Goal: Book appointment/travel/reservation

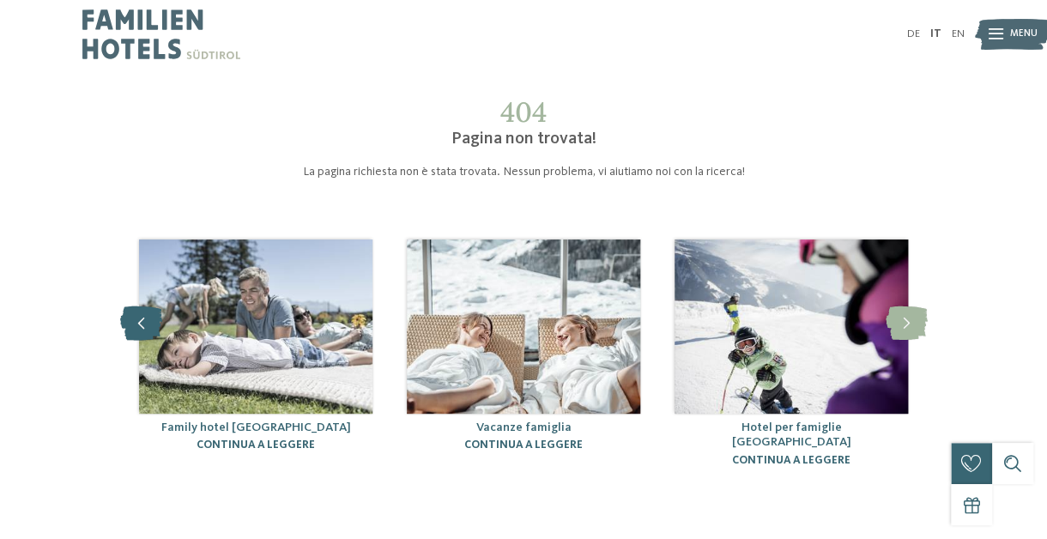
click at [142, 317] on icon at bounding box center [141, 323] width 42 height 34
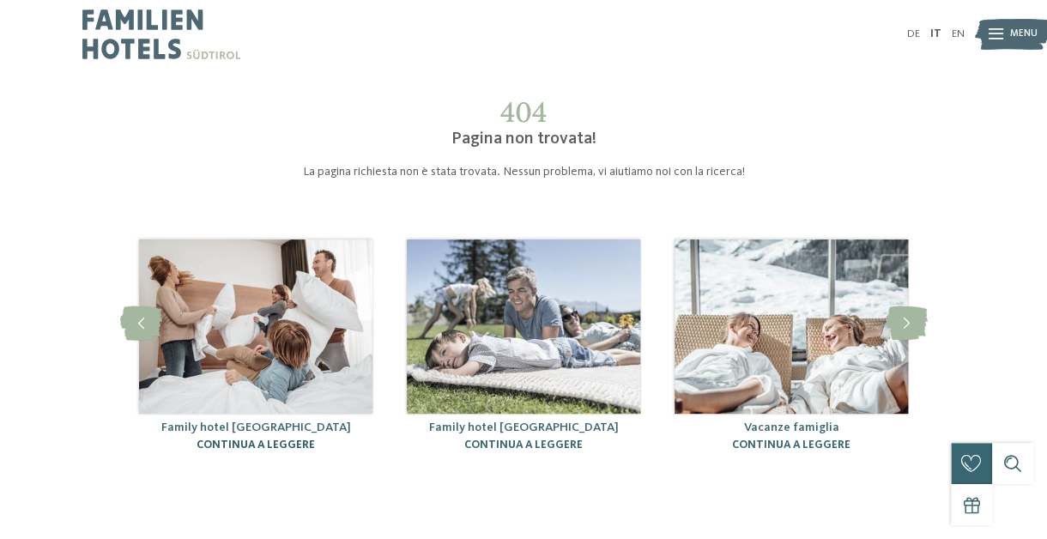
click at [236, 445] on link "continua a leggere" at bounding box center [255, 444] width 118 height 11
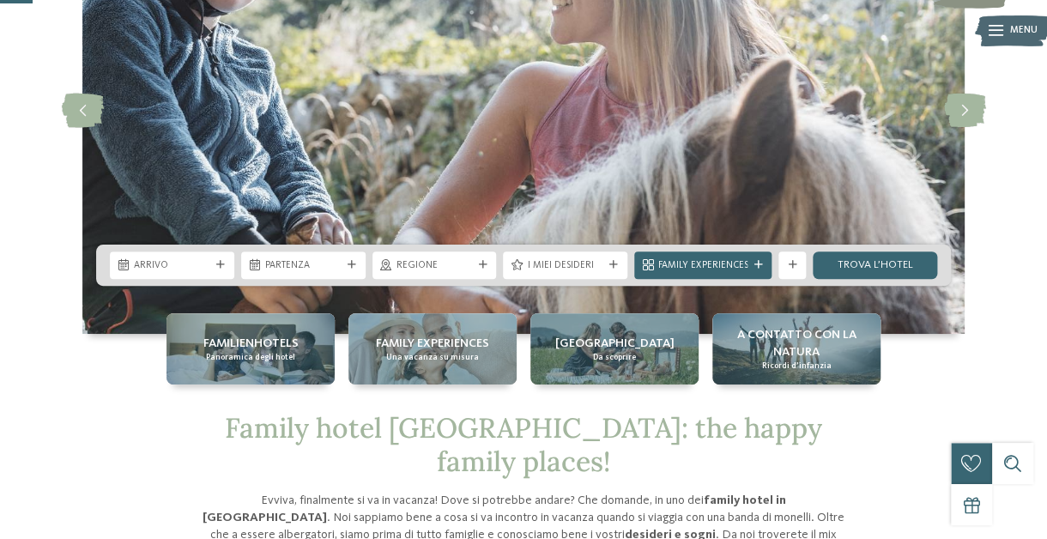
scroll to position [181, 0]
click at [484, 267] on icon at bounding box center [482, 265] width 9 height 9
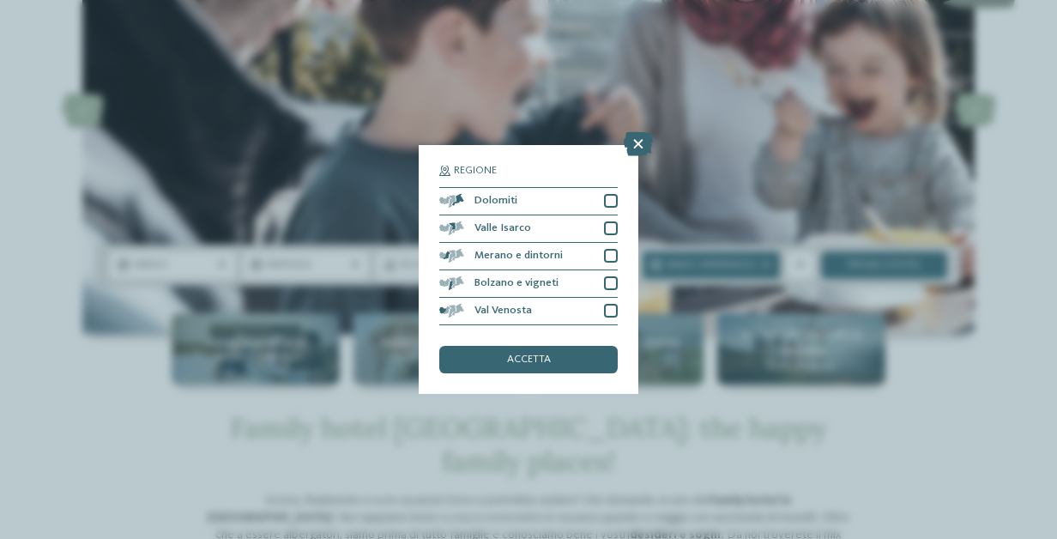
click at [58, 398] on div "Regione Dolomiti" at bounding box center [528, 269] width 1057 height 539
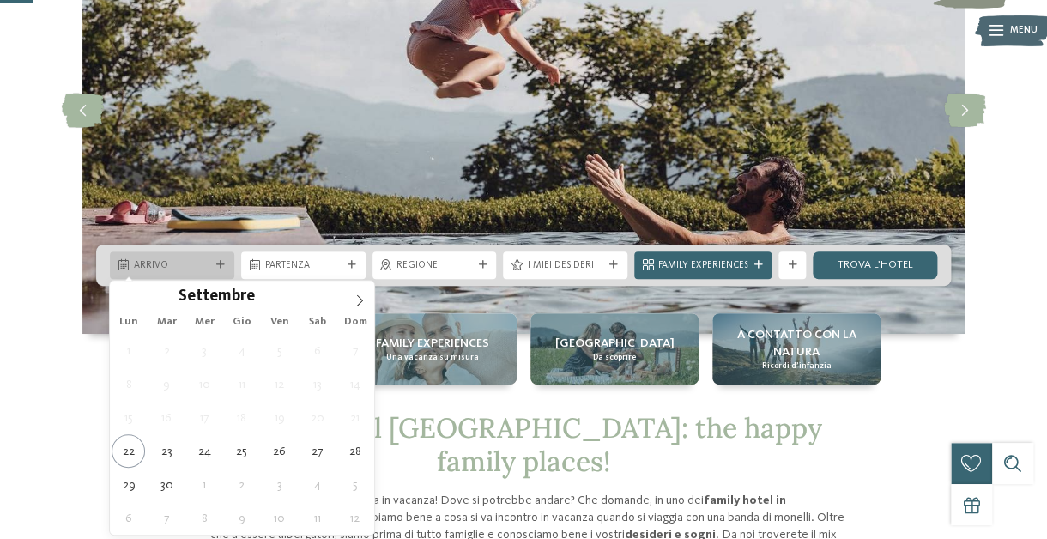
click at [223, 266] on icon at bounding box center [220, 265] width 9 height 9
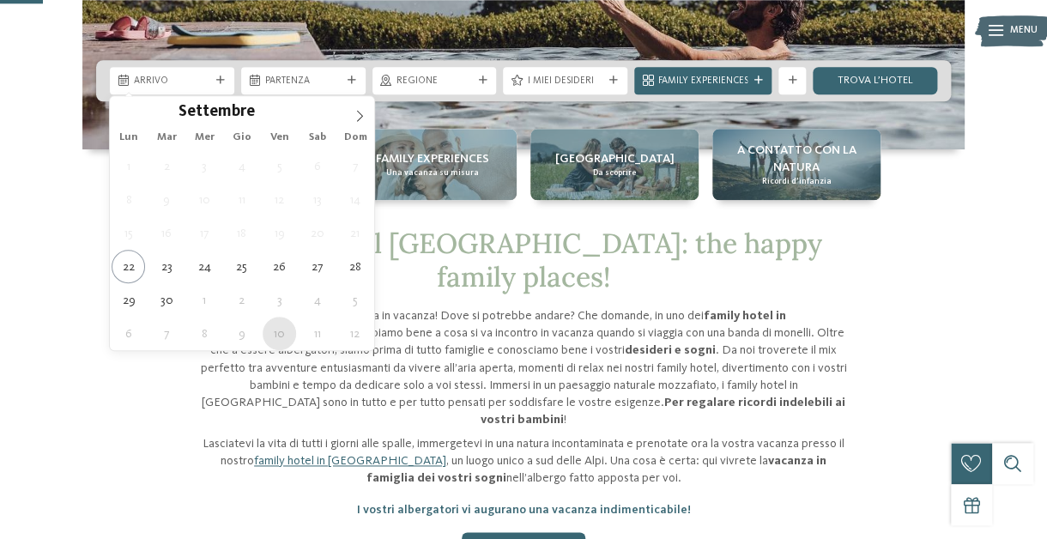
scroll to position [453, 0]
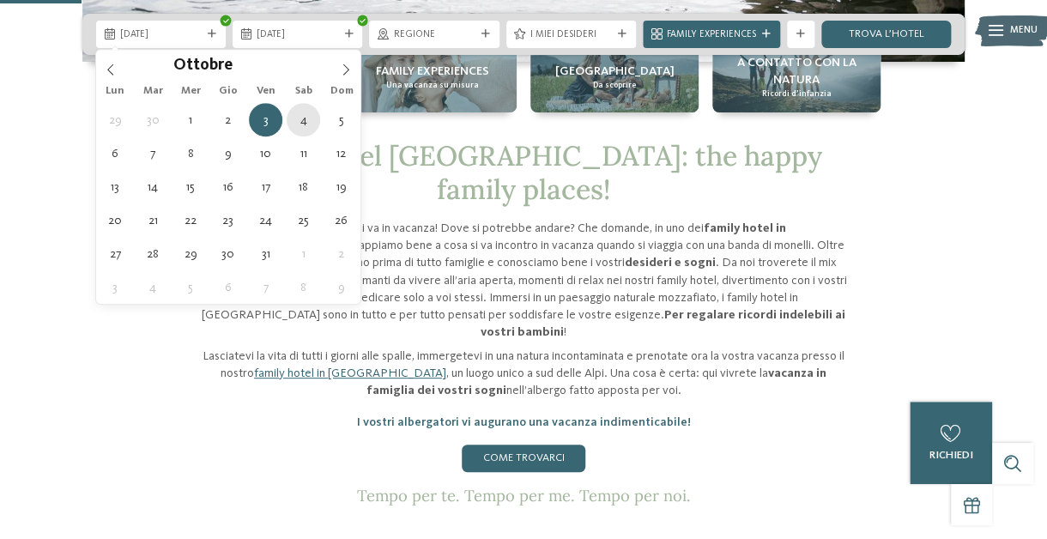
type div "04.10.2025"
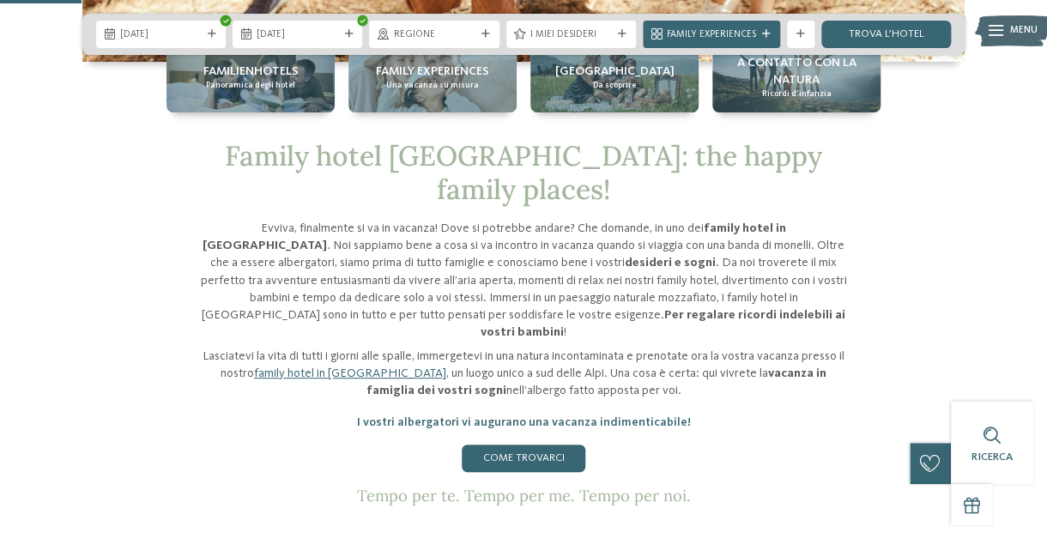
click at [926, 186] on div "Family hotel Alto Adige: the happy family places! Evviva, finalmente si va in v…" at bounding box center [523, 322] width 933 height 365
click at [740, 33] on span "Family Experiences" at bounding box center [711, 35] width 89 height 14
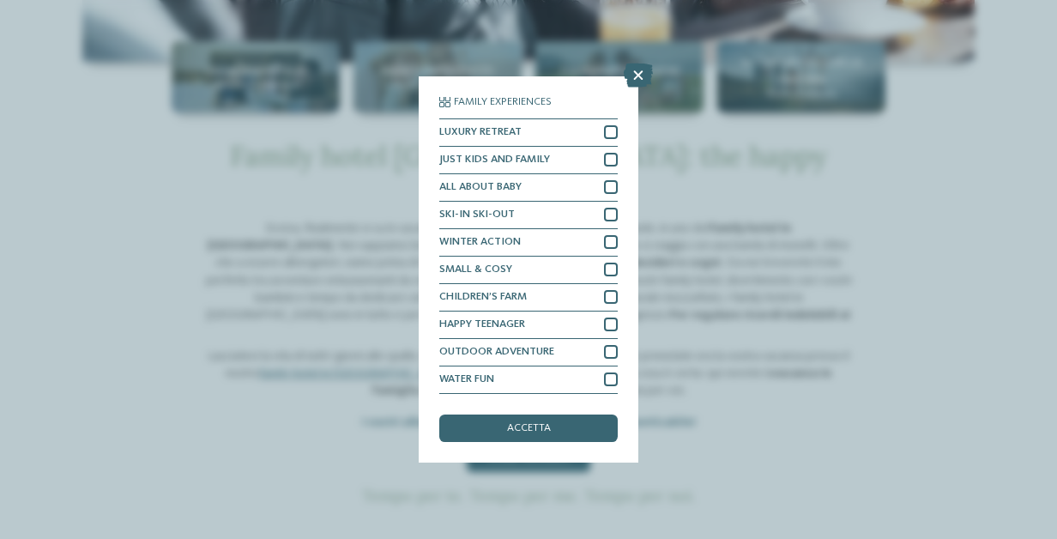
click at [786, 393] on div "Family Experiences LUXURY RETREAT JUST KIDS AND FAMILY" at bounding box center [528, 269] width 1057 height 539
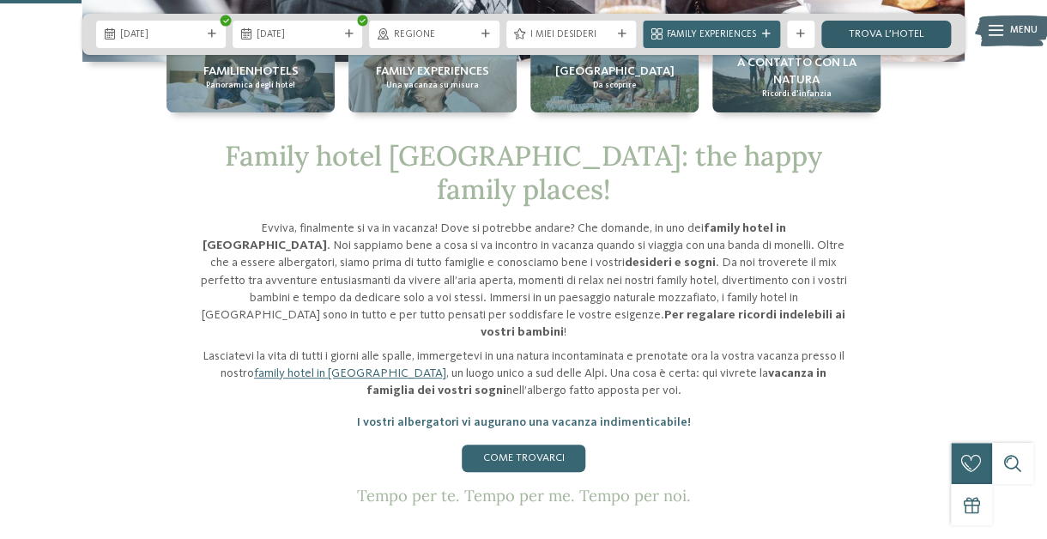
click at [872, 27] on link "trova l’hotel" at bounding box center [886, 34] width 130 height 27
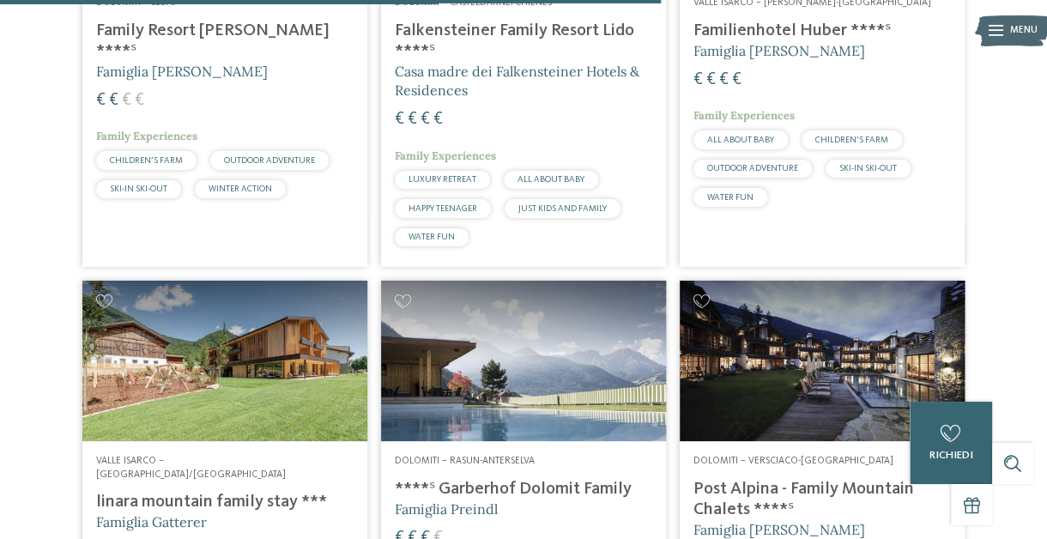
scroll to position [2416, 0]
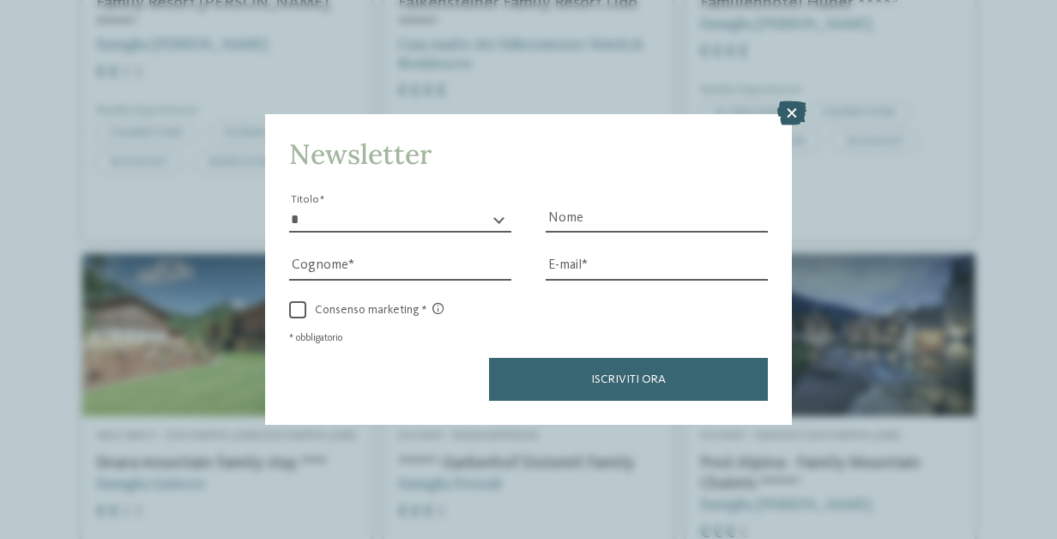
click at [792, 108] on icon at bounding box center [791, 113] width 29 height 24
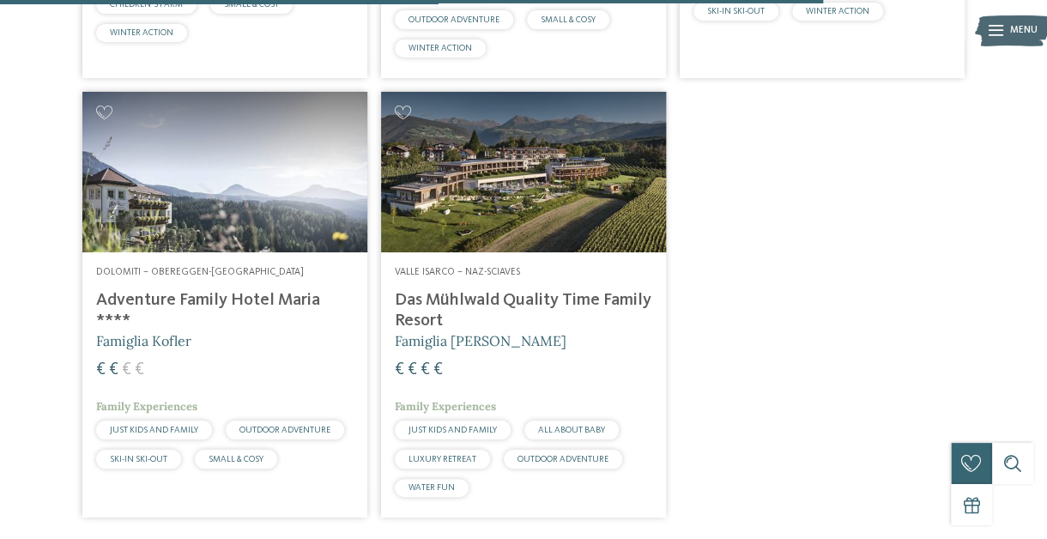
scroll to position [3050, 0]
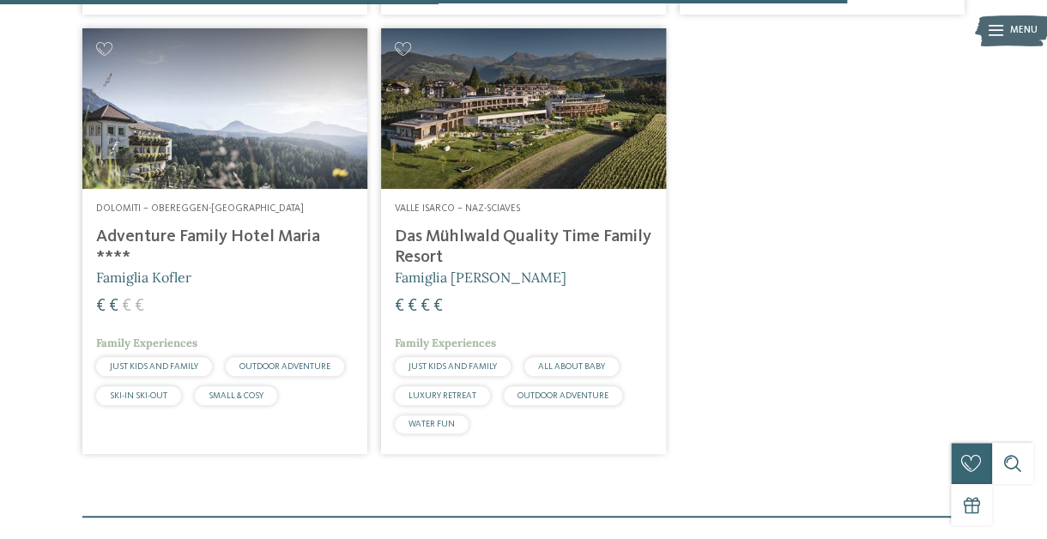
drag, startPoint x: 232, startPoint y: 213, endPoint x: 346, endPoint y: 227, distance: 114.2
click at [232, 226] on h4 "Adventure Family Hotel Maria ****" at bounding box center [224, 246] width 257 height 41
click at [482, 98] on img at bounding box center [523, 108] width 285 height 160
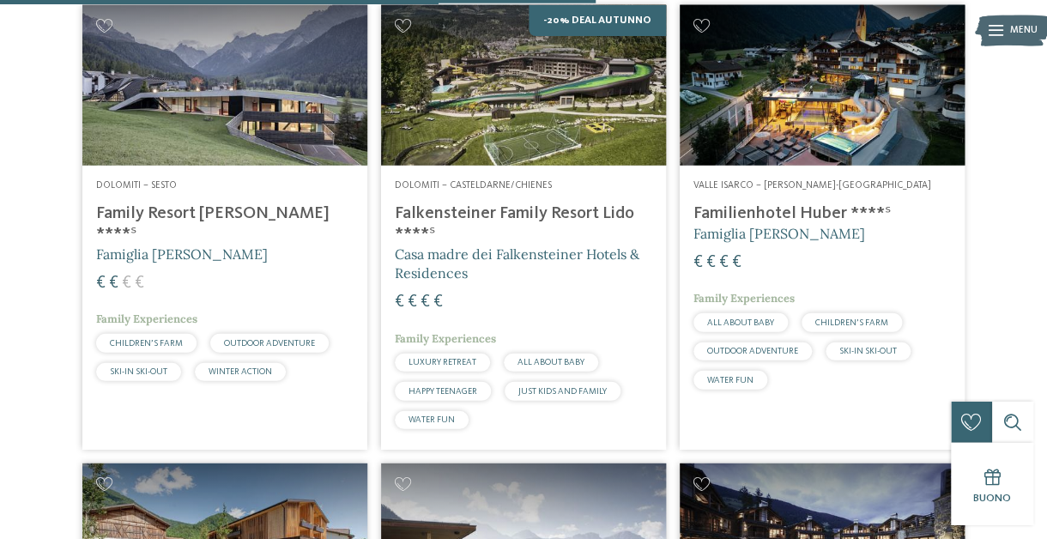
scroll to position [2144, 0]
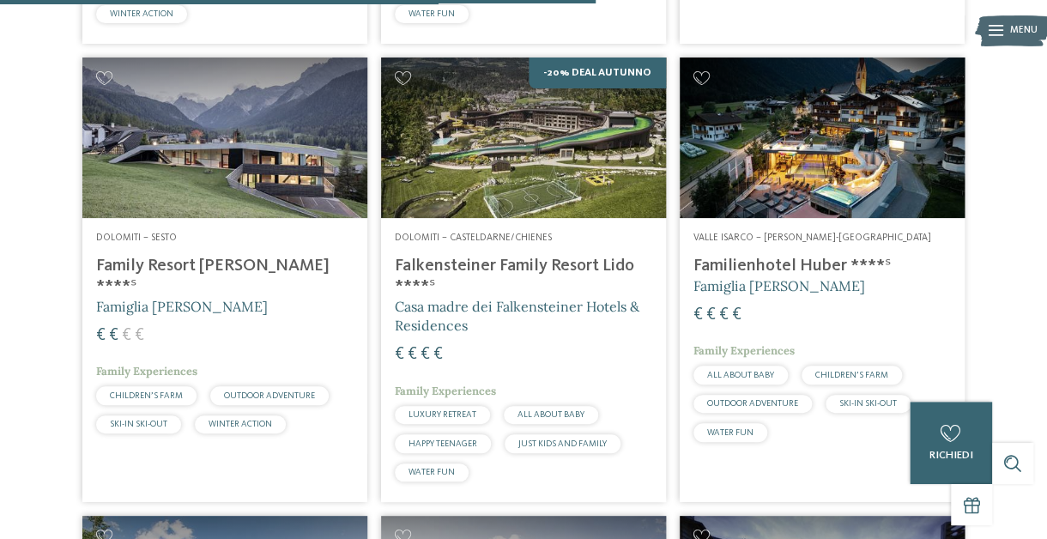
click at [739, 110] on img at bounding box center [821, 137] width 285 height 160
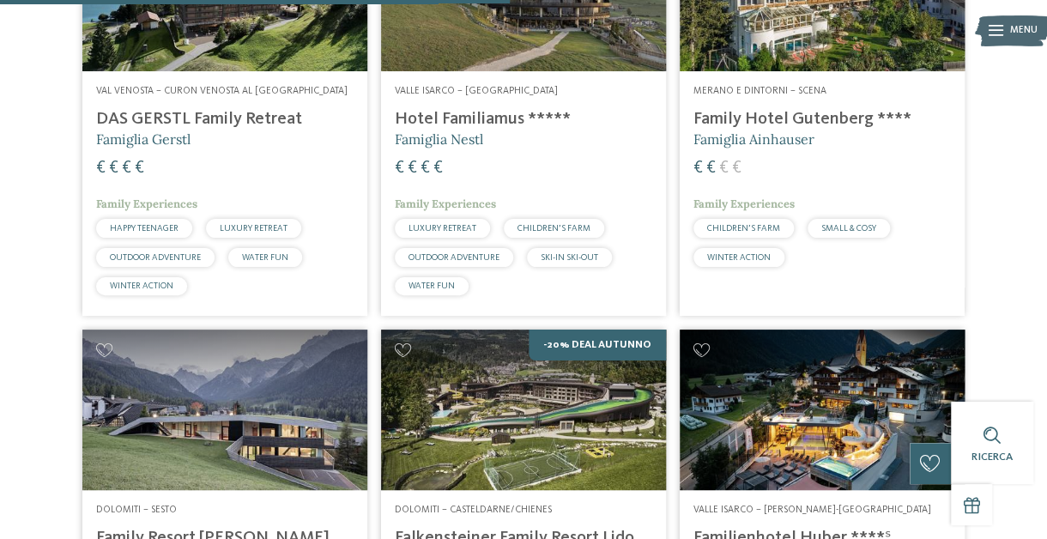
scroll to position [1511, 0]
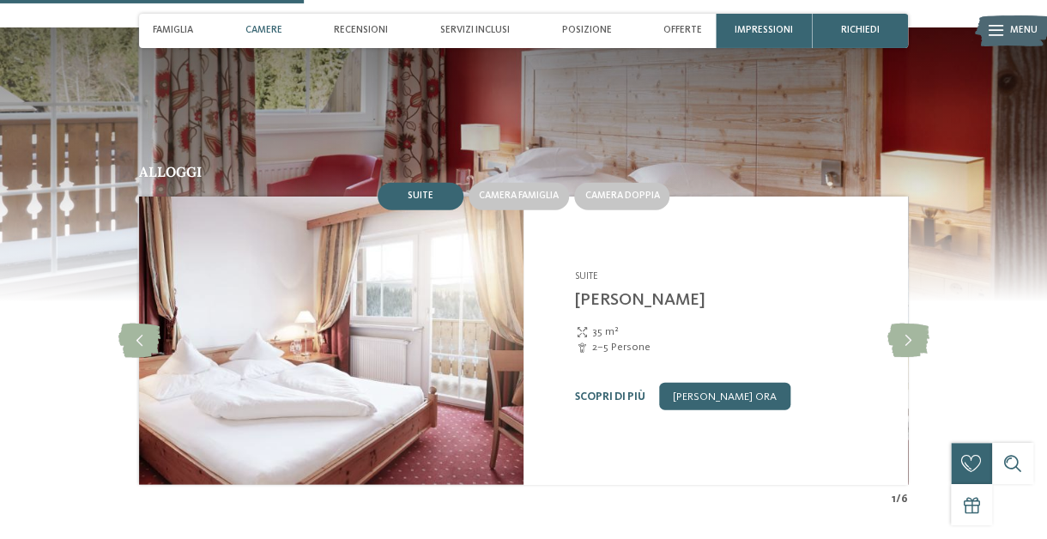
scroll to position [1268, 0]
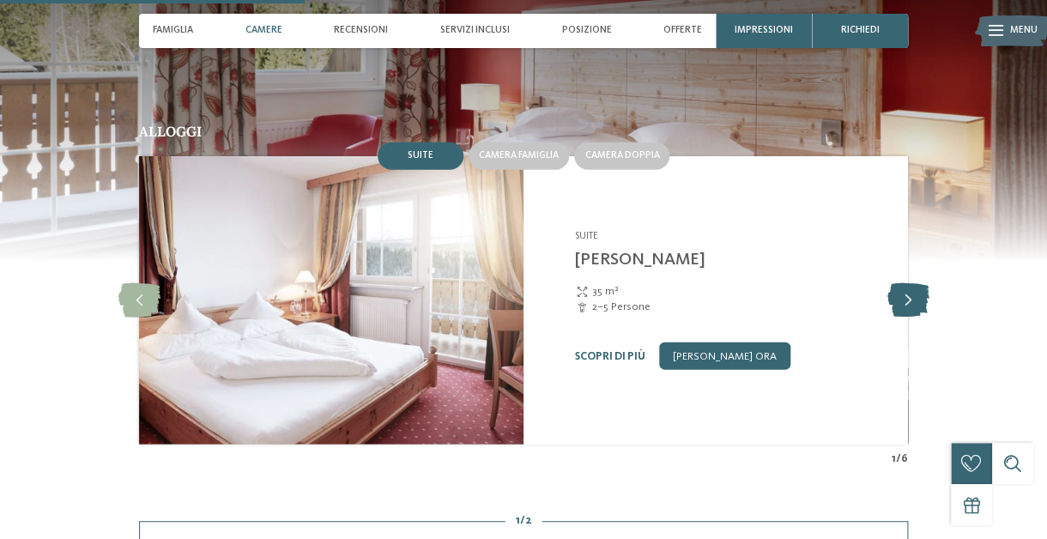
click at [902, 283] on icon at bounding box center [908, 300] width 42 height 34
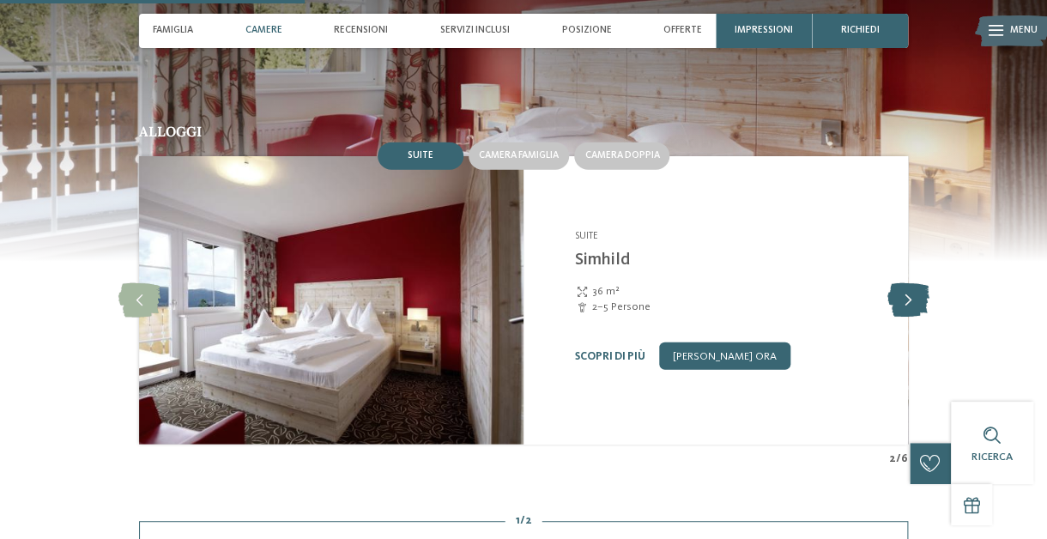
click at [902, 283] on icon at bounding box center [908, 300] width 42 height 34
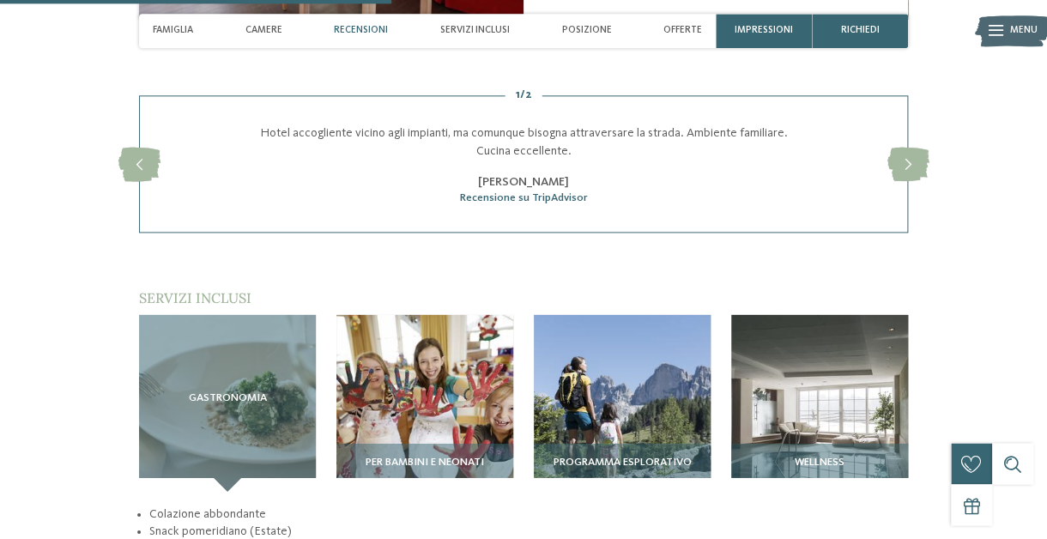
scroll to position [1721, 0]
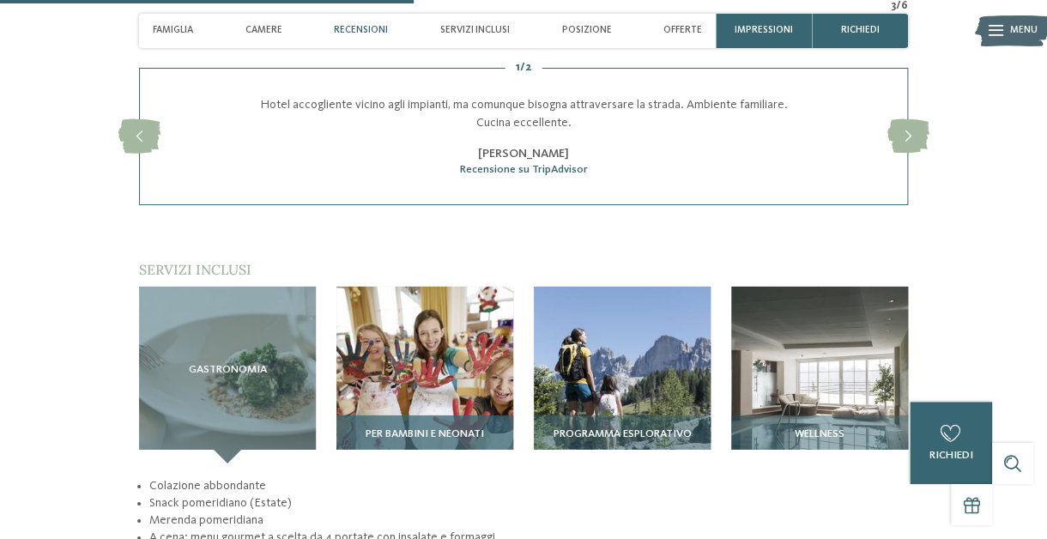
click at [438, 415] on div "Per bambini e neonati" at bounding box center [424, 439] width 177 height 48
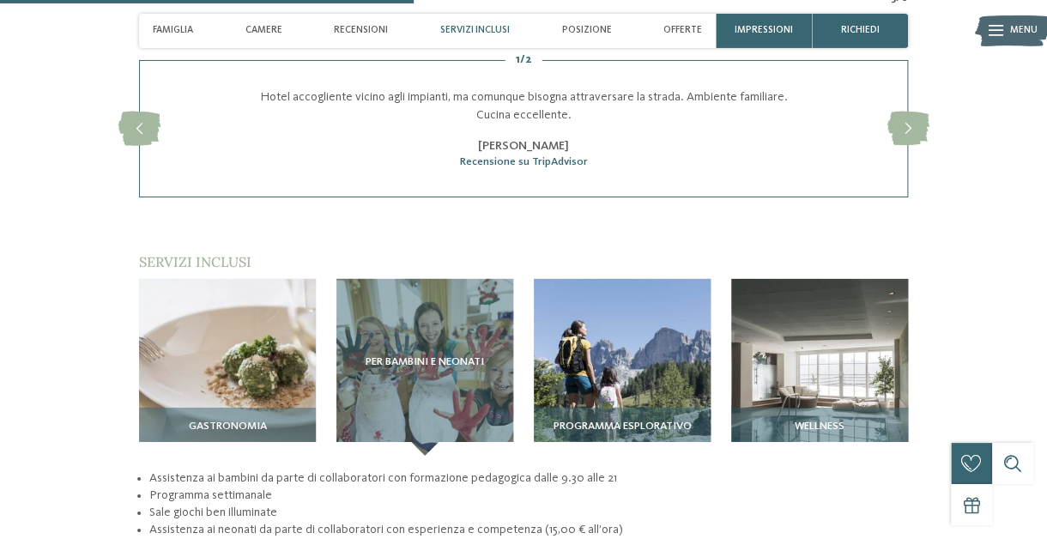
scroll to position [1812, 0]
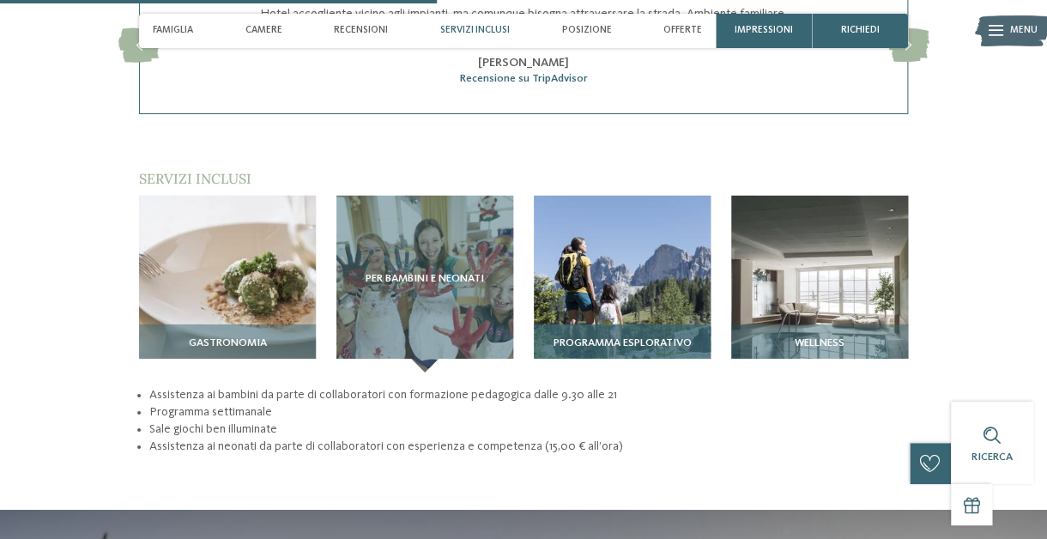
click at [620, 337] on span "Programma esplorativo" at bounding box center [622, 343] width 138 height 12
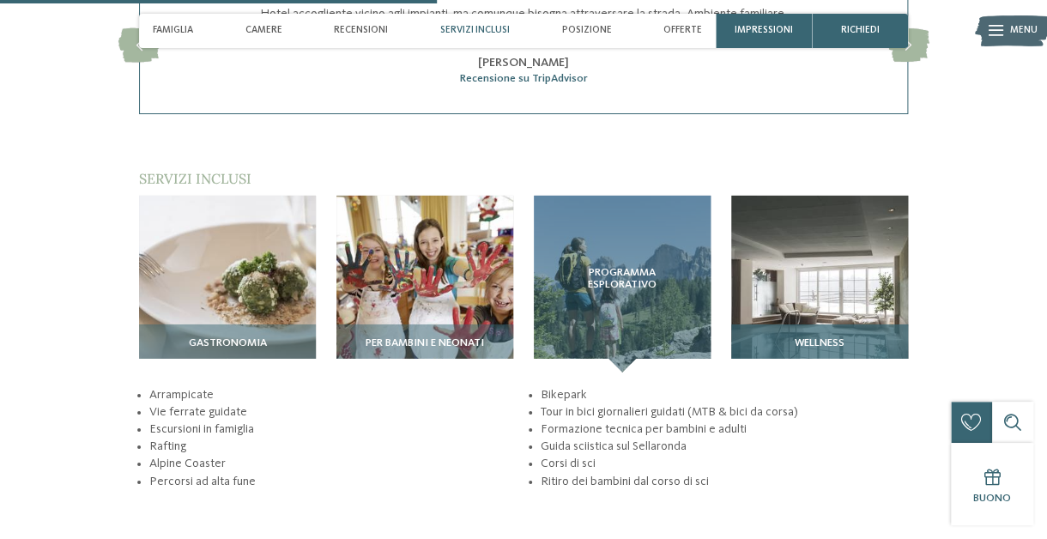
click at [818, 337] on span "Wellness" at bounding box center [819, 343] width 50 height 12
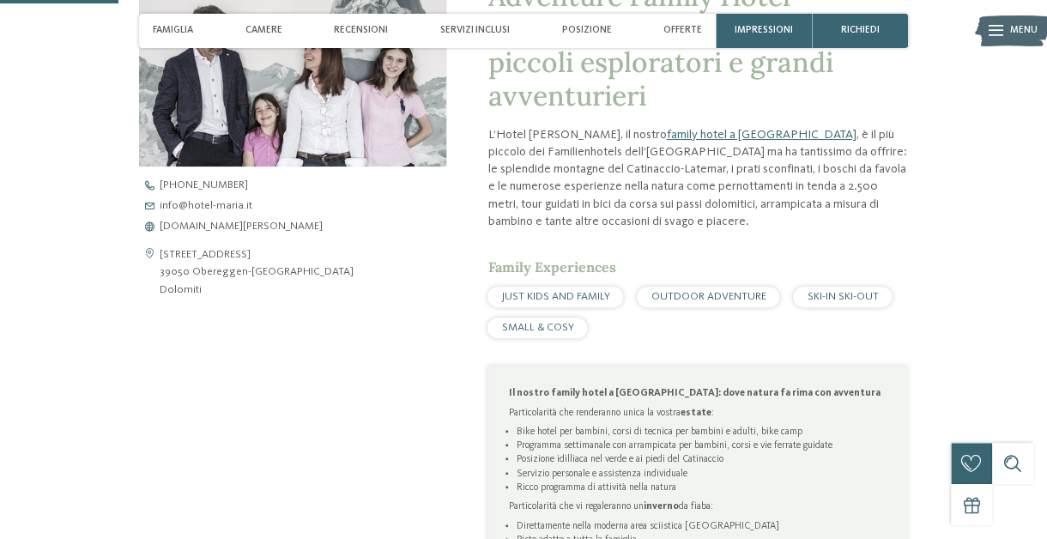
scroll to position [453, 0]
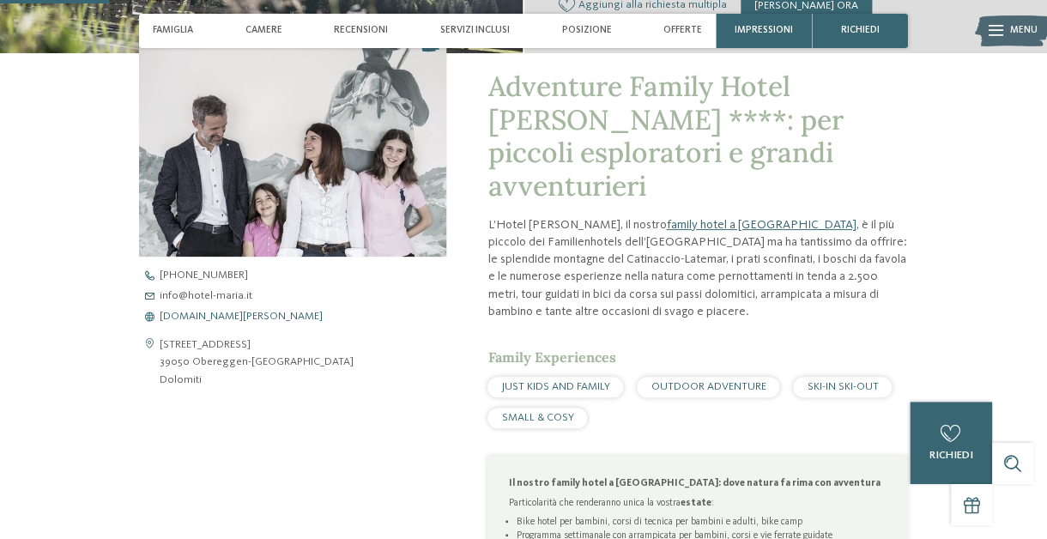
click at [191, 315] on span "www.hotel-maria.it" at bounding box center [241, 316] width 163 height 11
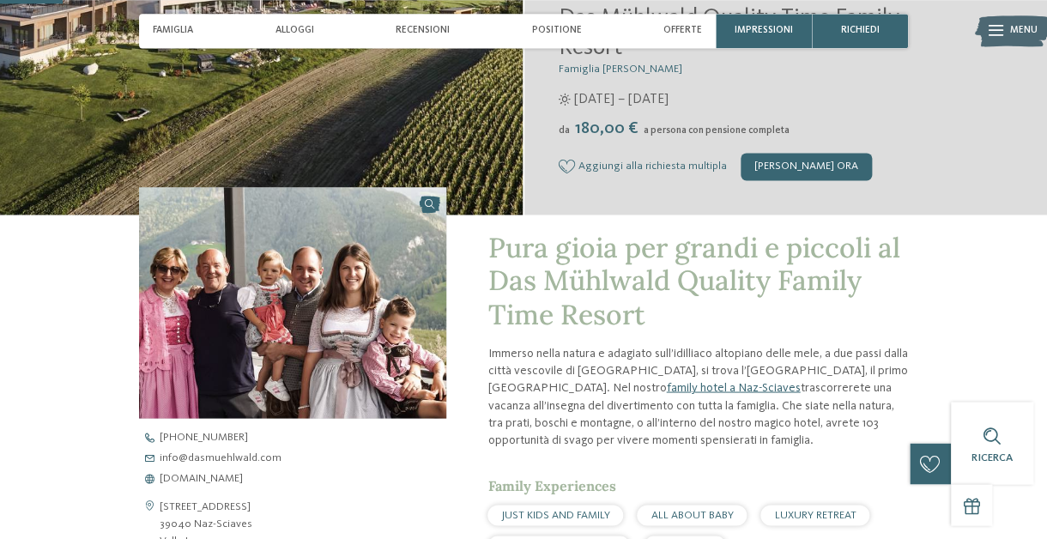
scroll to position [362, 0]
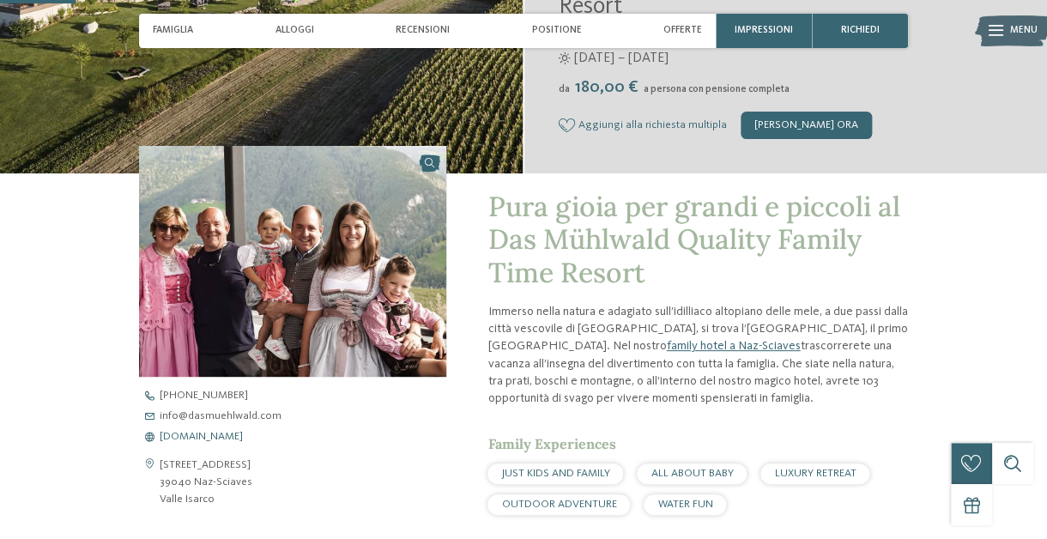
click at [243, 437] on span "[DOMAIN_NAME]" at bounding box center [201, 436] width 83 height 11
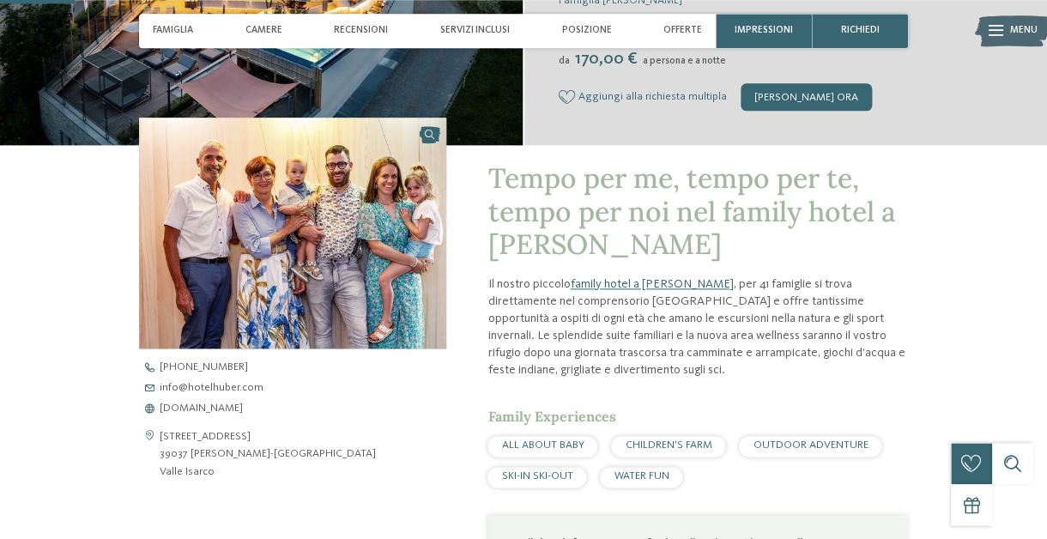
scroll to position [362, 0]
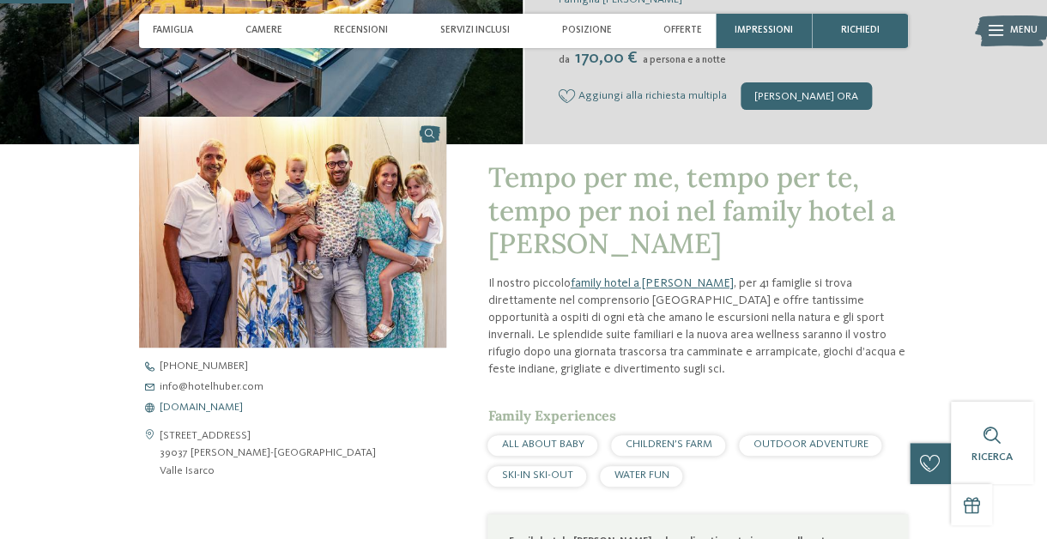
click at [214, 405] on span "[DOMAIN_NAME]" at bounding box center [201, 407] width 83 height 11
click at [466, 32] on span "Servizi inclusi" at bounding box center [474, 30] width 69 height 11
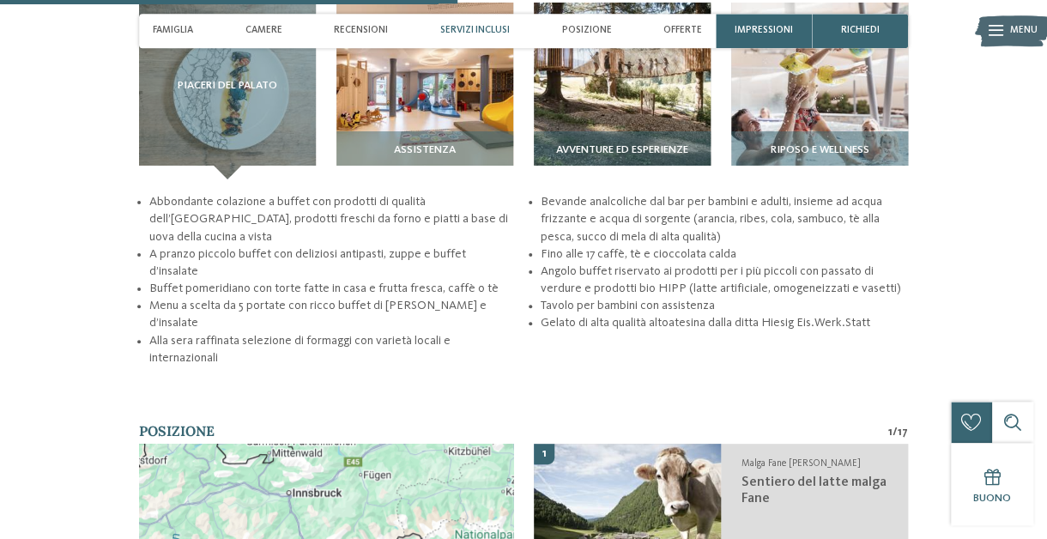
scroll to position [2220, 0]
